Goal: Connect with others: Connect with others

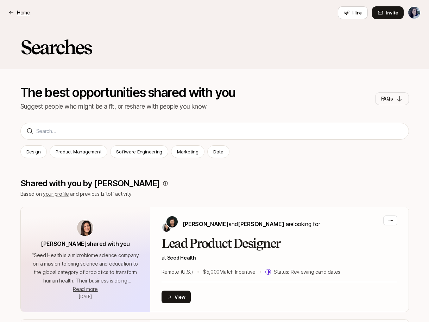
click at [24, 14] on p "Home" at bounding box center [23, 12] width 13 height 8
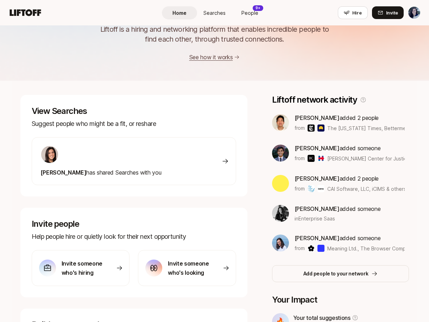
scroll to position [45, 0]
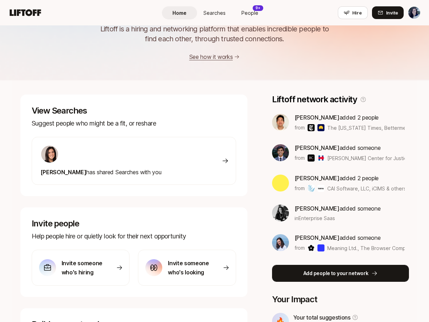
click at [370, 274] on button "Add people to your network" at bounding box center [340, 273] width 137 height 17
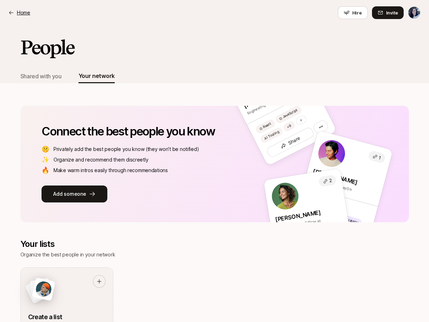
click at [8, 14] on icon at bounding box center [11, 13] width 6 height 6
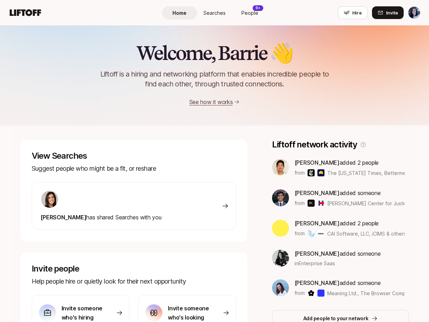
scroll to position [45, 0]
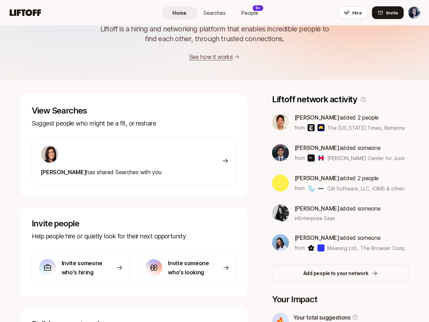
click at [321, 157] on img at bounding box center [321, 157] width 7 height 7
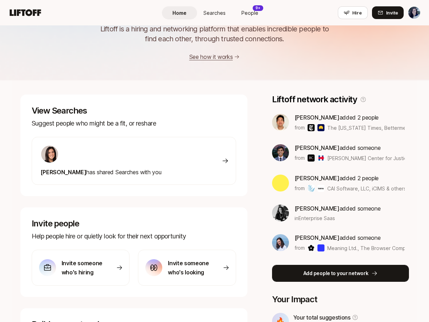
scroll to position [62, 0]
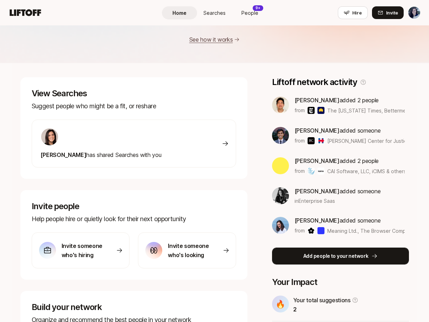
click at [363, 259] on p "Add people to your network" at bounding box center [336, 256] width 65 height 8
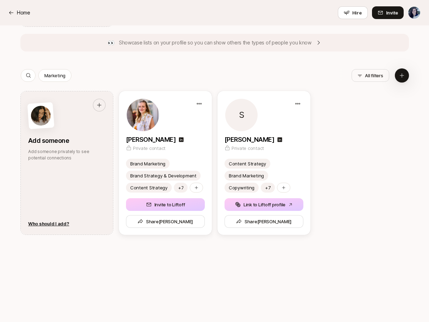
scroll to position [338, 0]
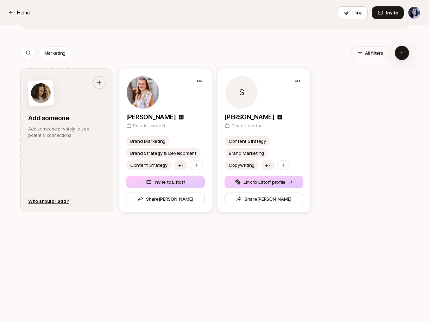
click at [12, 15] on icon at bounding box center [11, 13] width 6 height 6
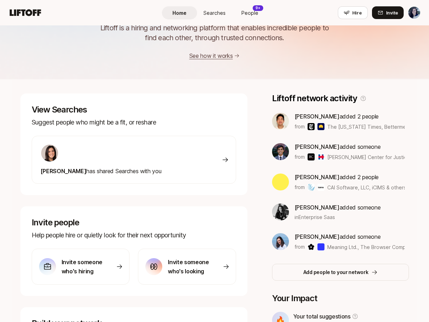
scroll to position [46, 0]
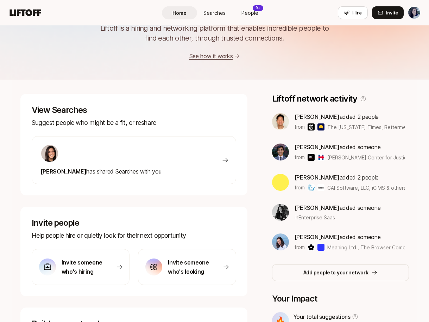
click at [161, 155] on div "[PERSON_NAME] has shared Searches with you" at bounding box center [134, 160] width 205 height 48
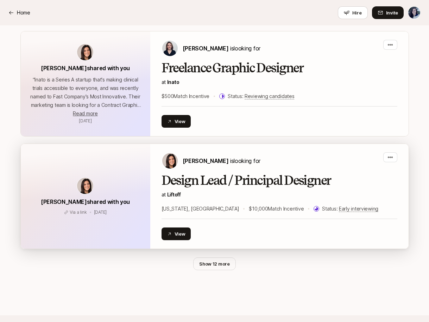
scroll to position [1334, 0]
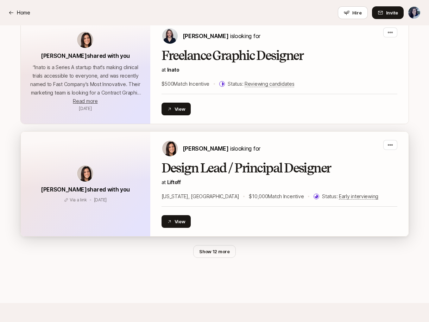
click at [208, 245] on button "Show 12 more" at bounding box center [214, 251] width 43 height 13
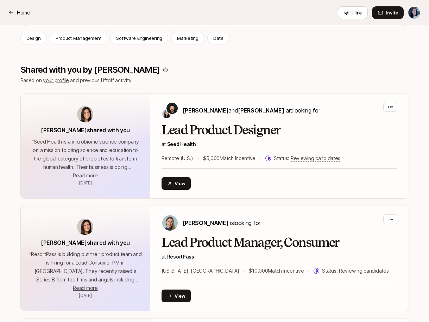
scroll to position [0, 0]
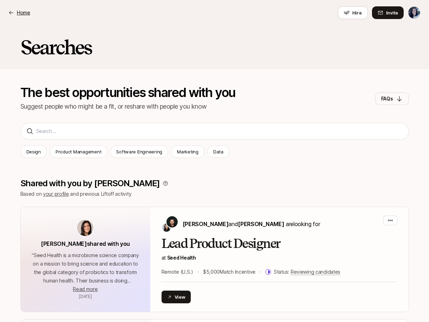
click at [17, 14] on p "Home" at bounding box center [23, 12] width 13 height 8
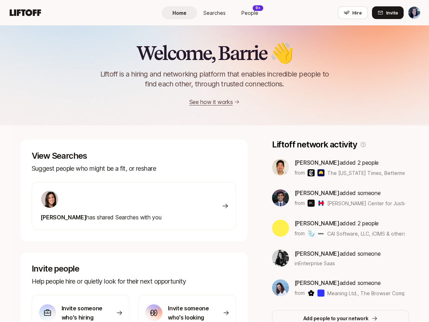
scroll to position [46, 0]
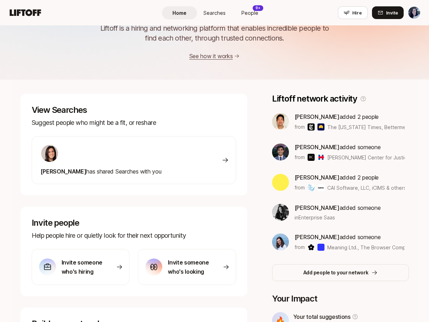
click at [262, 15] on link "People 9+" at bounding box center [250, 12] width 35 height 13
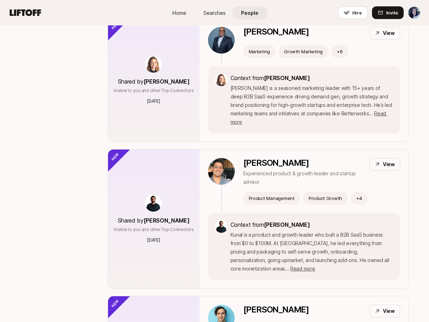
scroll to position [326, 0]
